Goal: Find specific page/section: Find specific page/section

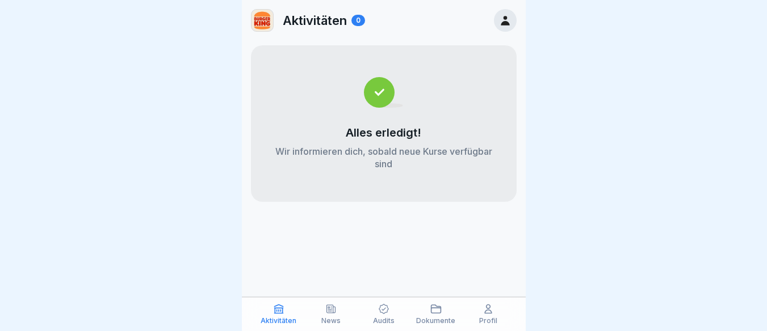
click at [327, 310] on icon at bounding box center [331, 309] width 9 height 8
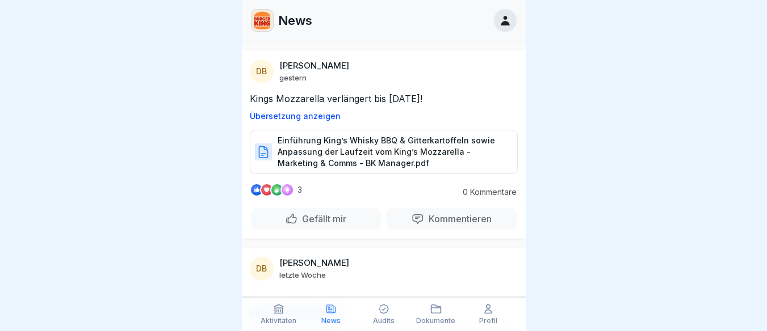
click at [279, 316] on div "Aktivitäten" at bounding box center [278, 315] width 47 height 22
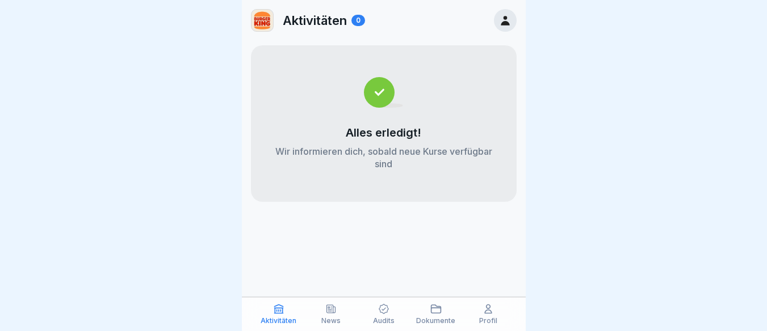
click at [442, 315] on div "Dokumente" at bounding box center [435, 315] width 47 height 22
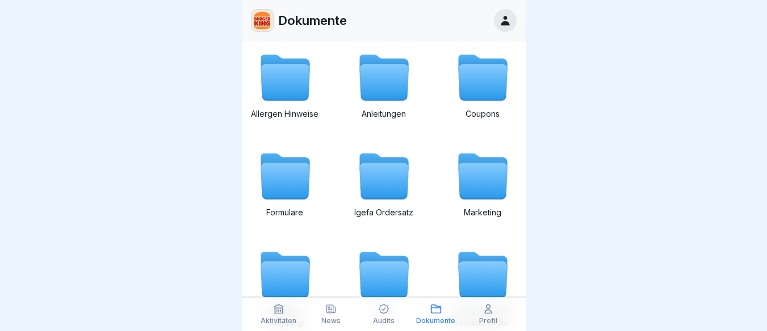
click at [275, 184] on icon at bounding box center [284, 181] width 49 height 36
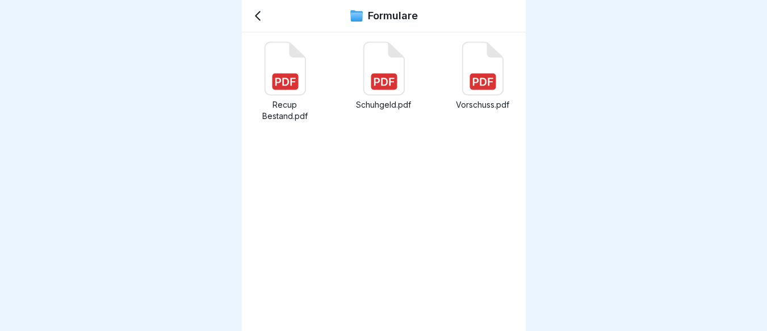
click at [252, 16] on icon at bounding box center [258, 16] width 14 height 14
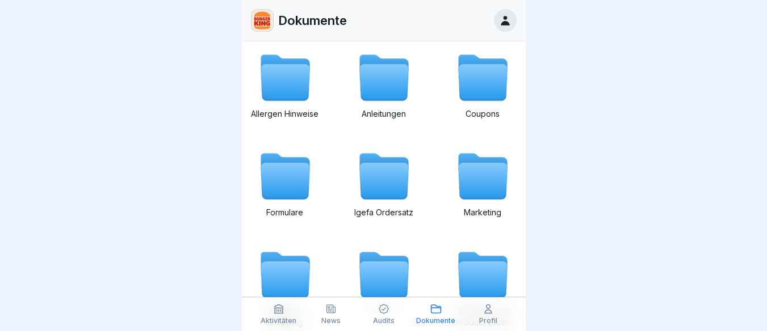
click at [390, 318] on p "Audits" at bounding box center [384, 321] width 22 height 8
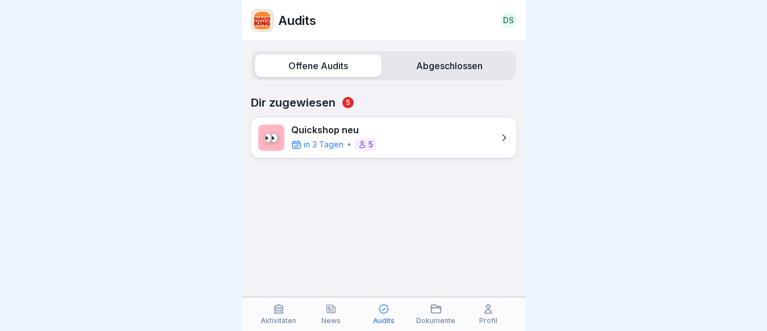
click at [303, 106] on p "Dir zugewiesen 5" at bounding box center [384, 103] width 266 height 14
